Goal: Navigation & Orientation: Find specific page/section

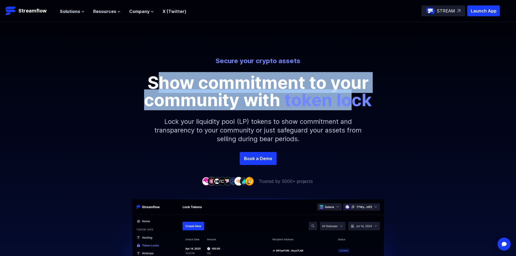
drag, startPoint x: 158, startPoint y: 78, endPoint x: 352, endPoint y: 93, distance: 194.7
click at [352, 93] on p "Show commitment to your community with token lock" at bounding box center [258, 91] width 244 height 35
click at [352, 93] on span "token lock" at bounding box center [327, 99] width 87 height 21
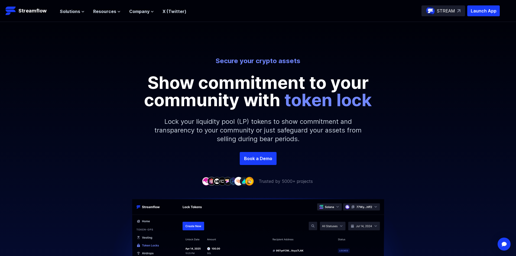
click at [352, 93] on span "token lock" at bounding box center [327, 99] width 87 height 21
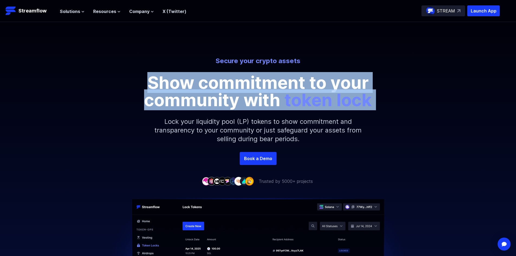
click at [352, 93] on span "token lock" at bounding box center [327, 99] width 87 height 21
click at [478, 6] on p "Launch App" at bounding box center [483, 10] width 32 height 11
click at [26, 10] on p "Streamflow" at bounding box center [32, 11] width 28 height 8
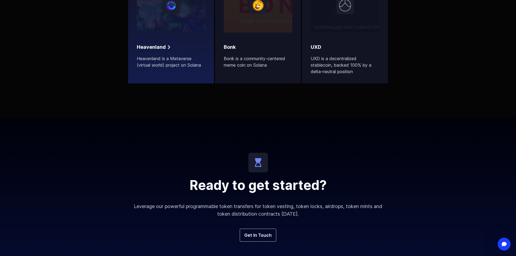
scroll to position [2001, 0]
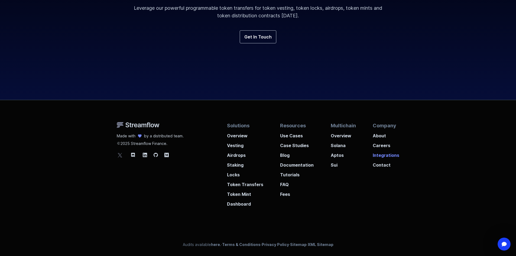
click at [385, 153] on p "Integrations" at bounding box center [386, 154] width 27 height 10
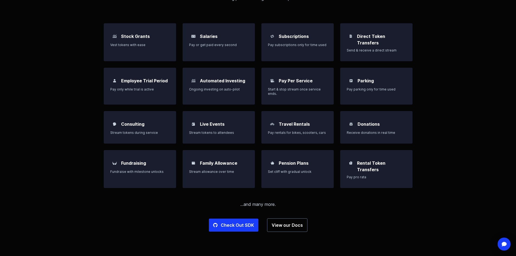
scroll to position [433, 0]
